Goal: Information Seeking & Learning: Compare options

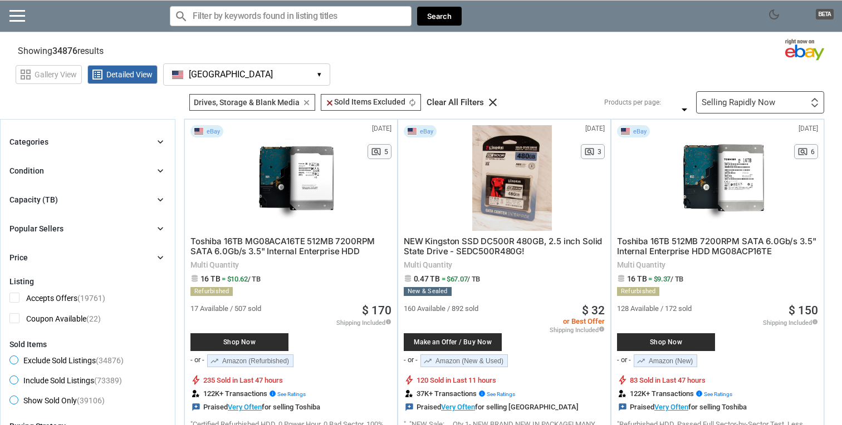
click at [160, 199] on icon "chevron_right" at bounding box center [160, 199] width 11 height 11
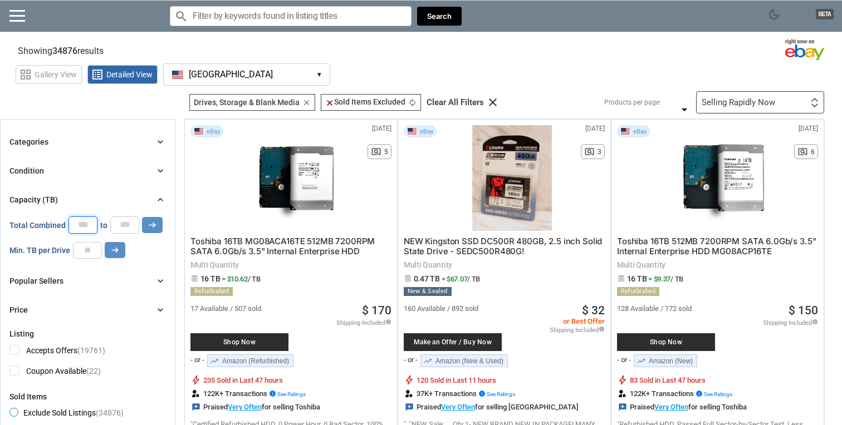
click at [87, 226] on input "*" at bounding box center [82, 225] width 29 height 17
type input "**"
click at [115, 224] on input "*" at bounding box center [124, 225] width 29 height 17
type input "**"
click at [159, 225] on button "arrow_right_alt" at bounding box center [152, 225] width 21 height 16
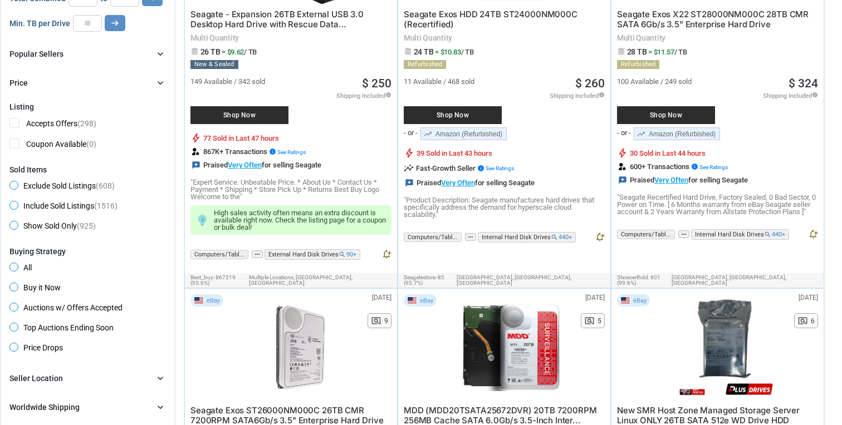
scroll to position [241, 0]
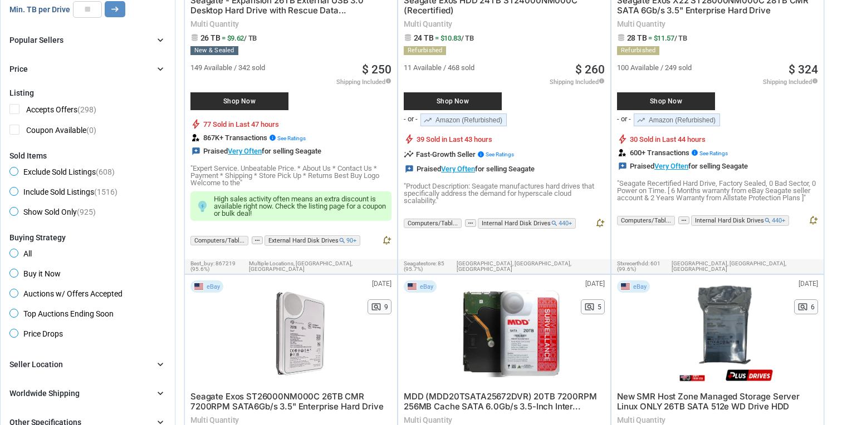
click at [36, 277] on span "Buy it Now" at bounding box center [34, 275] width 51 height 13
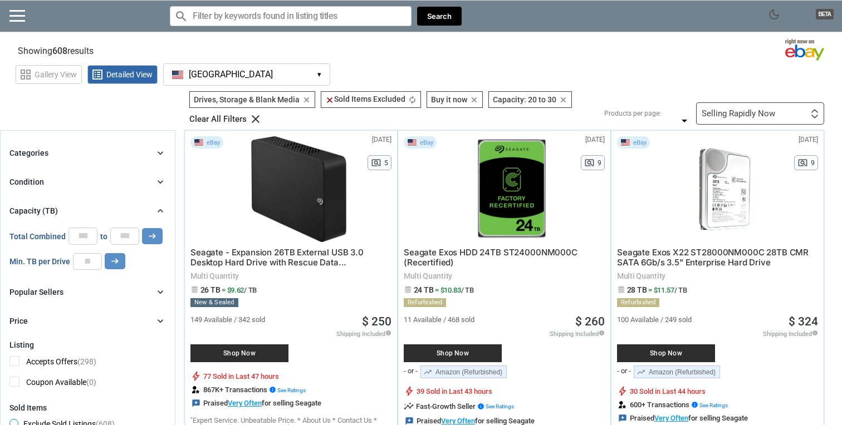
click at [729, 108] on div "Selling Rapidly Now First or Last Chance to Buy Recently Listed Selling Rapidly…" at bounding box center [760, 113] width 128 height 22
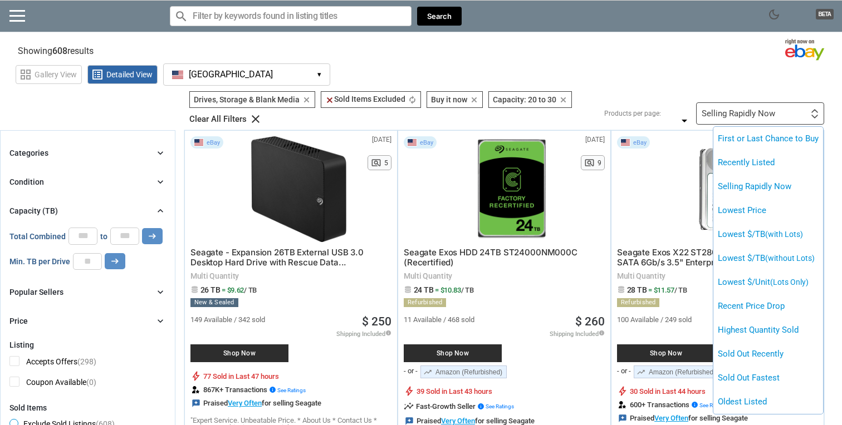
click at [676, 87] on div at bounding box center [421, 212] width 842 height 425
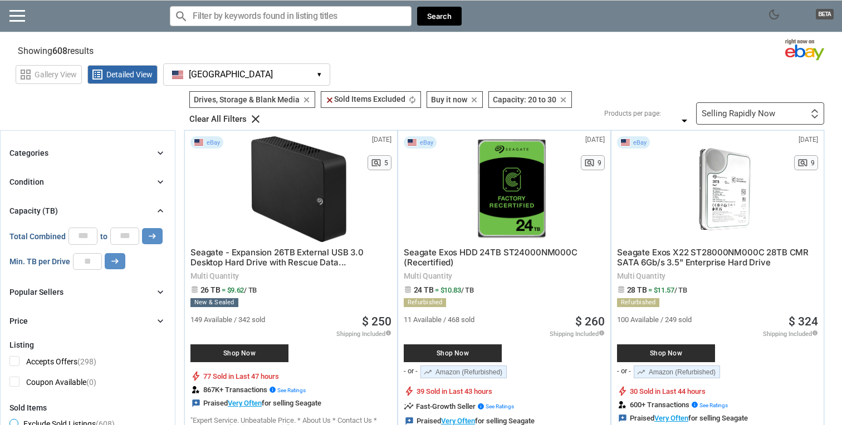
click at [579, 56] on section "Showing 608 results Loading Results ... (60.52%)" at bounding box center [421, 49] width 842 height 22
click at [761, 112] on div "Selling Rapidly Now" at bounding box center [737, 114] width 73 height 8
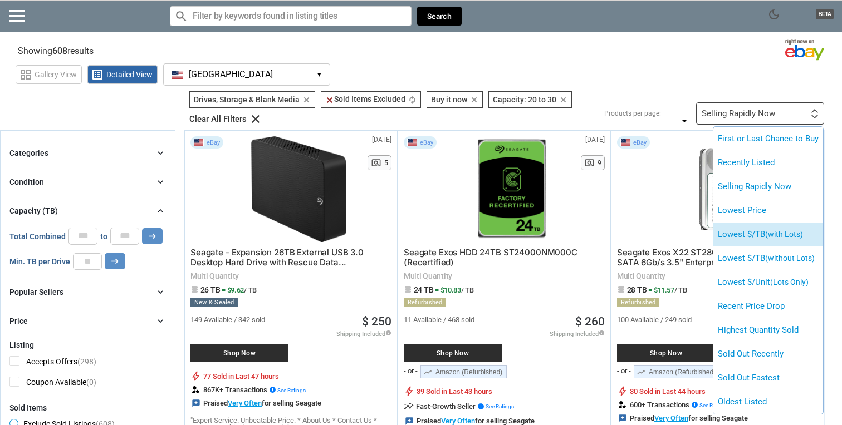
click at [743, 232] on li "Lowest $/TB (with Lots)" at bounding box center [768, 235] width 110 height 24
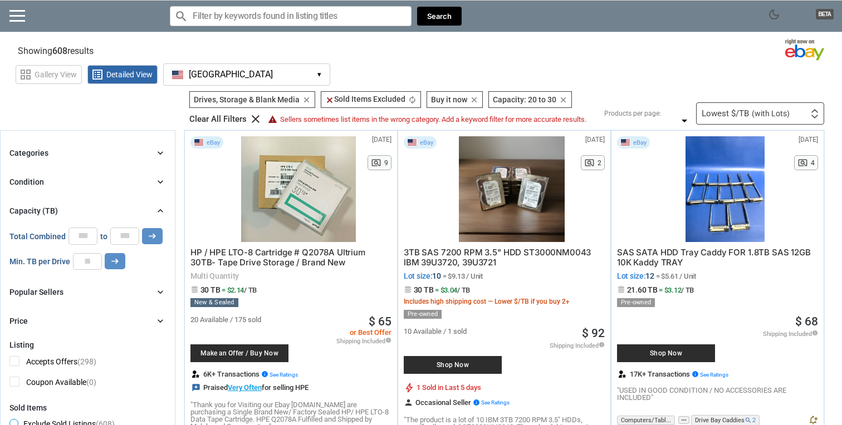
click at [742, 112] on div "Lowest $/TB (with Lots)" at bounding box center [745, 114] width 88 height 8
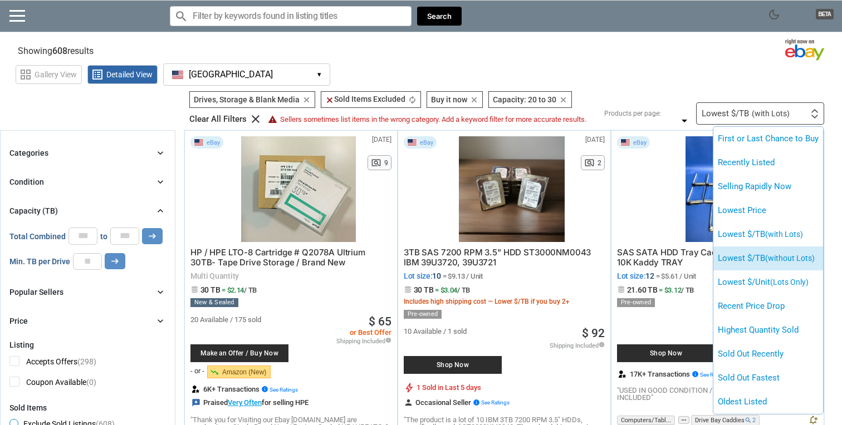
click at [756, 264] on li "Lowest $/TB (without Lots)" at bounding box center [768, 259] width 110 height 24
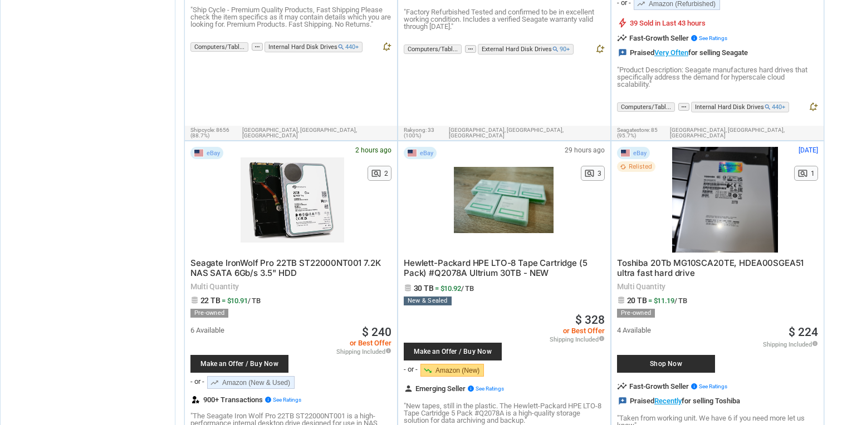
scroll to position [1498, 0]
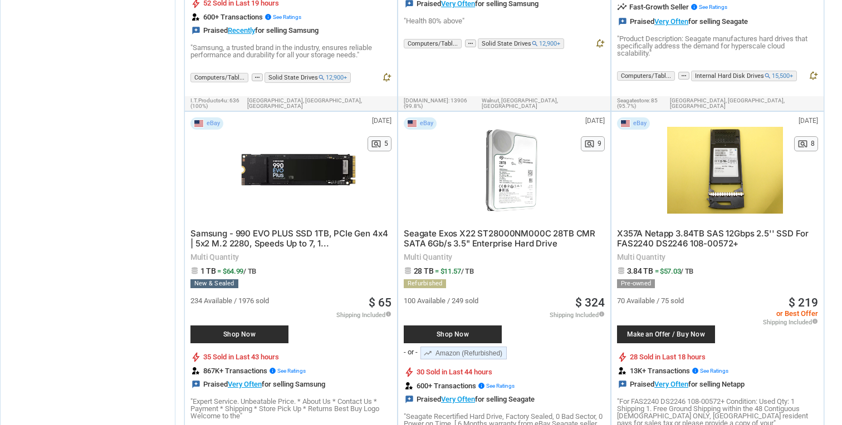
scroll to position [1162, 0]
